Goal: Task Accomplishment & Management: Use online tool/utility

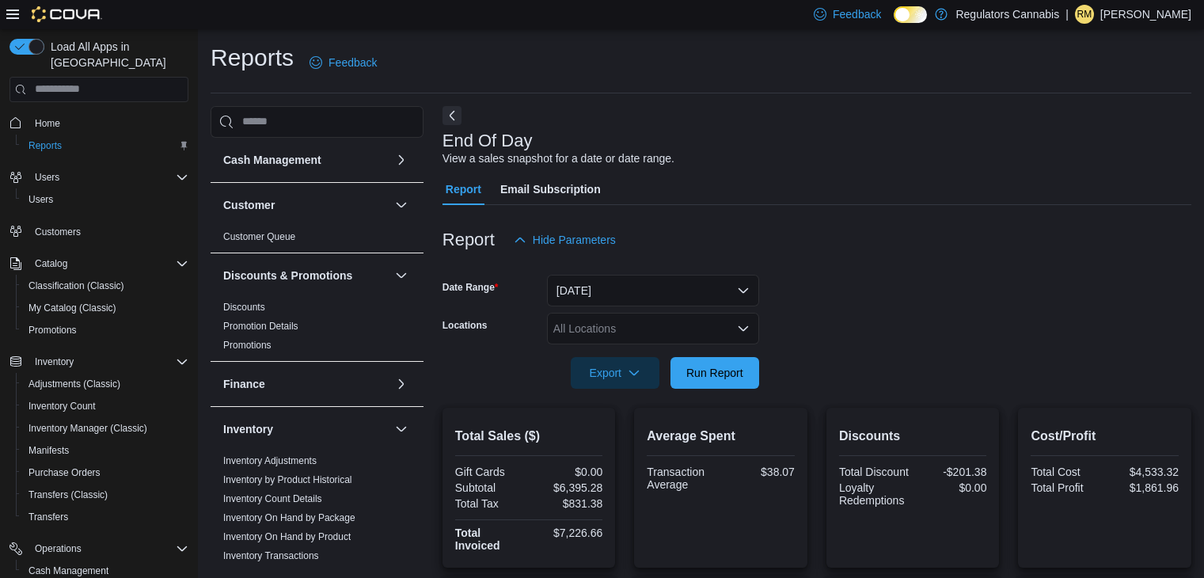
scroll to position [541, 0]
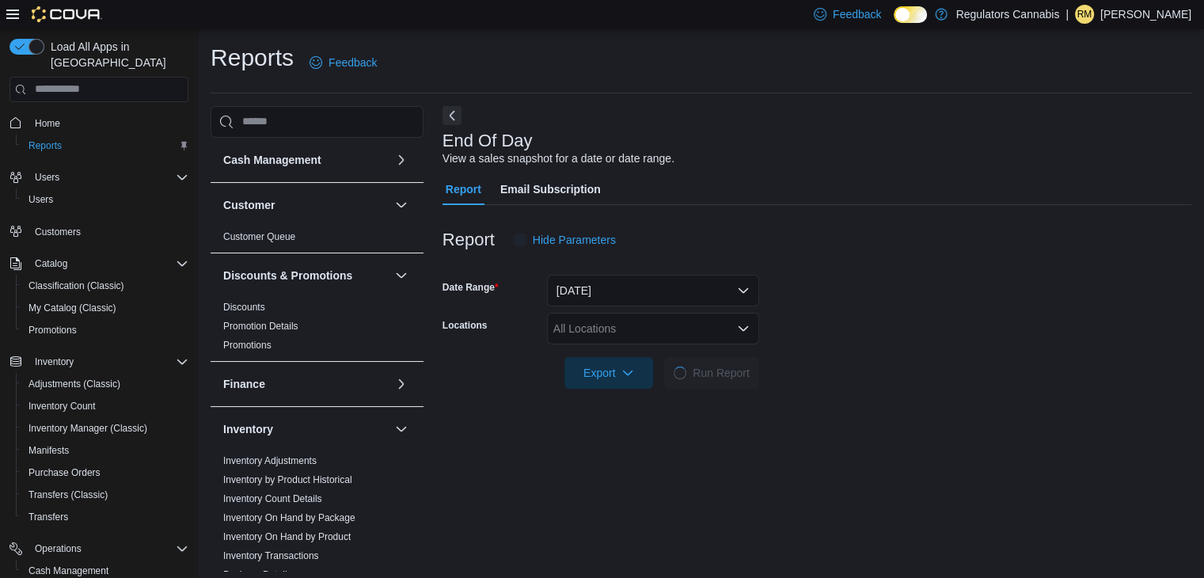
scroll to position [6, 0]
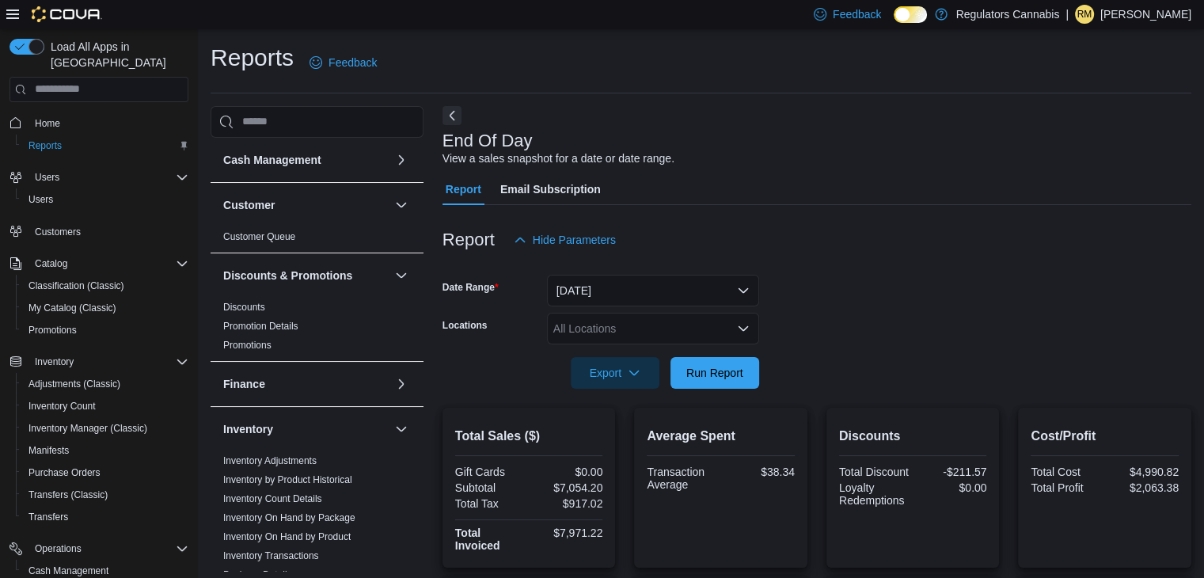
scroll to position [6, 0]
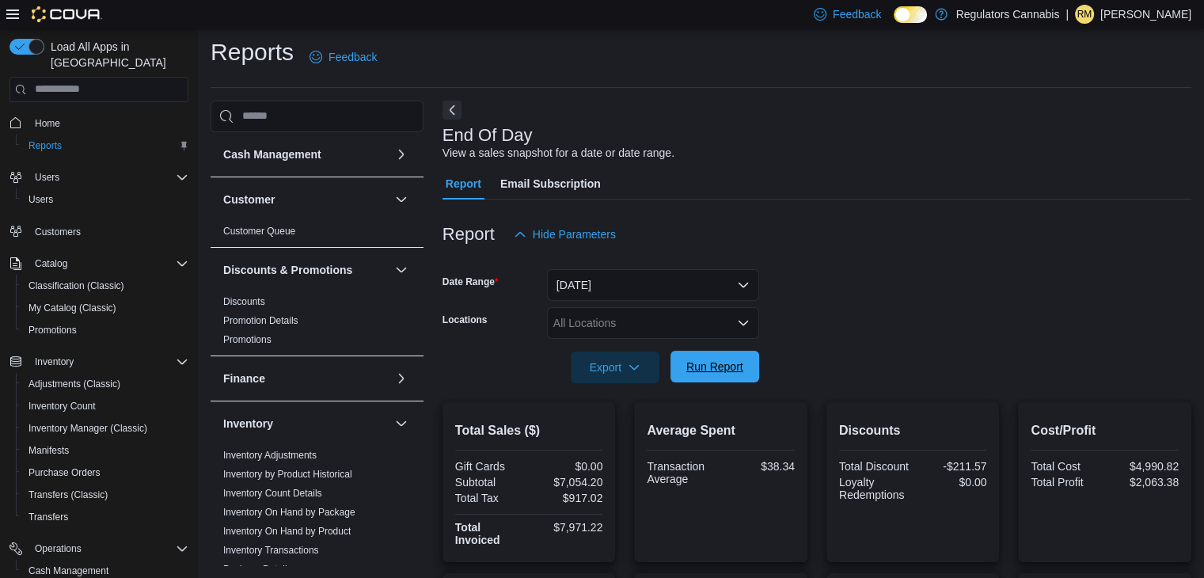
click at [711, 356] on span "Run Report" at bounding box center [715, 367] width 70 height 32
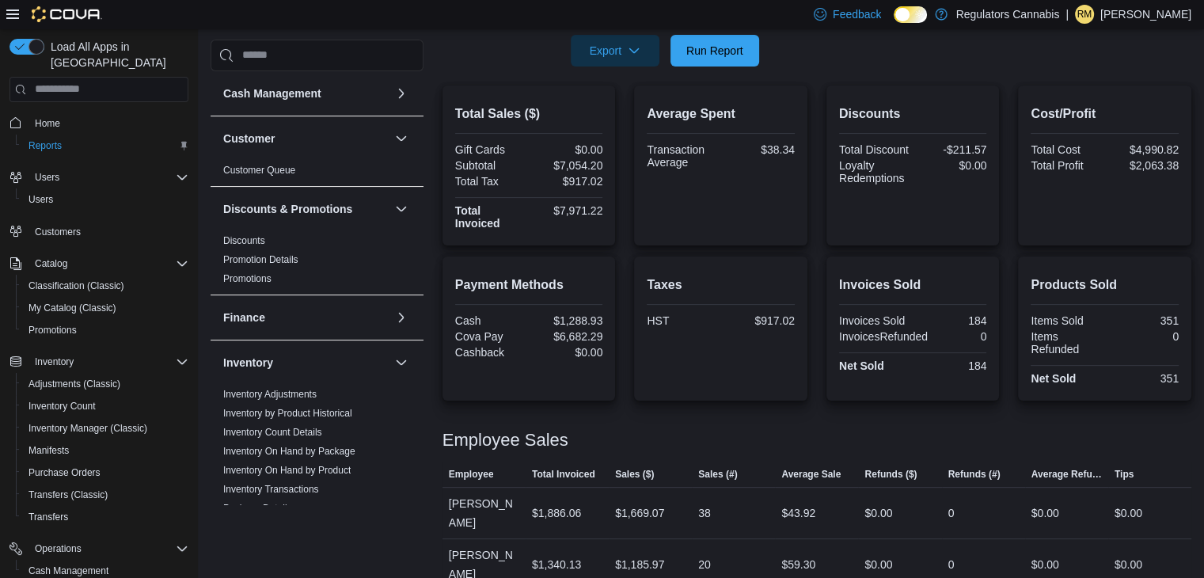
scroll to position [541, 0]
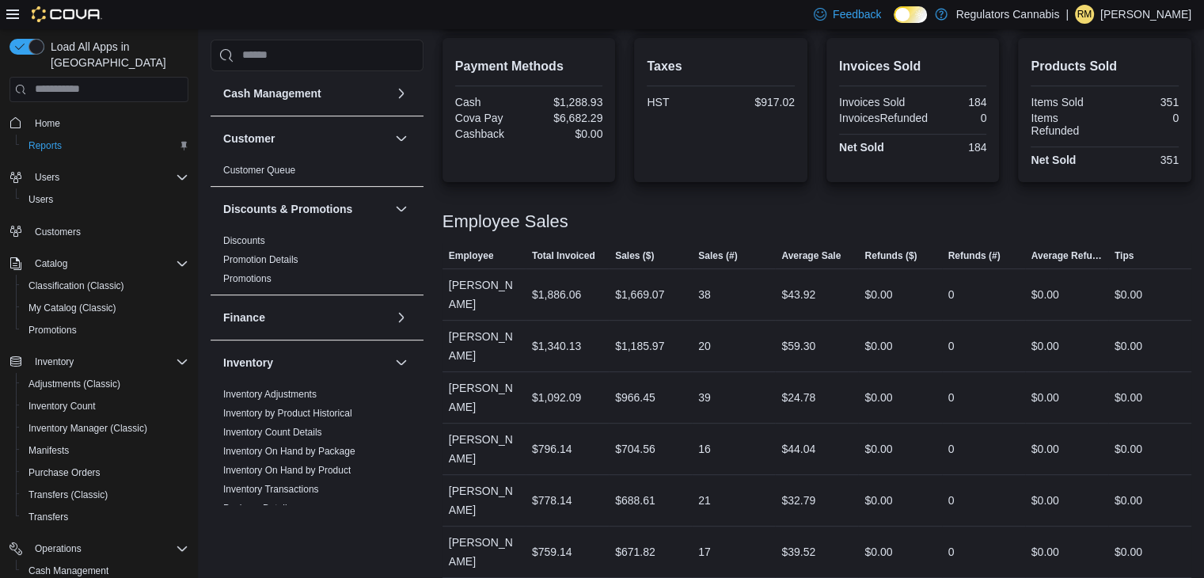
scroll to position [224, 0]
